Goal: Task Accomplishment & Management: Manage account settings

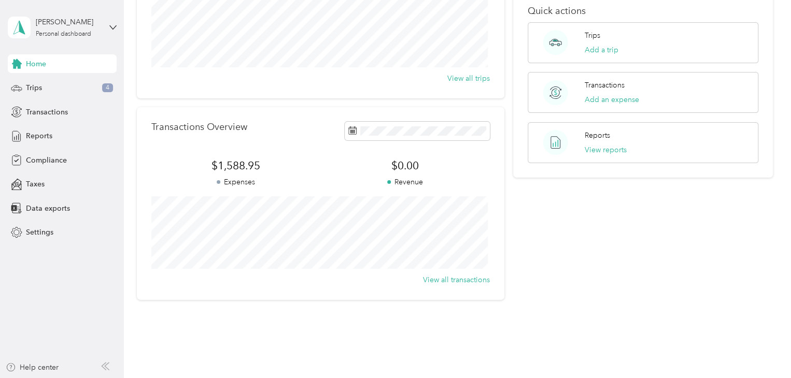
scroll to position [162, 0]
click at [607, 144] on button "View reports" at bounding box center [605, 149] width 42 height 11
